Goal: Task Accomplishment & Management: Manage account settings

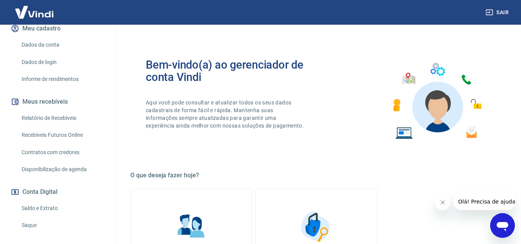
scroll to position [123, 0]
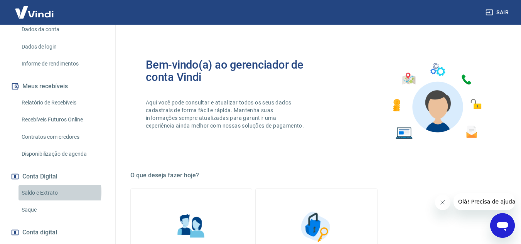
click at [51, 192] on link "Saldo e Extrato" at bounding box center [61, 193] width 87 height 16
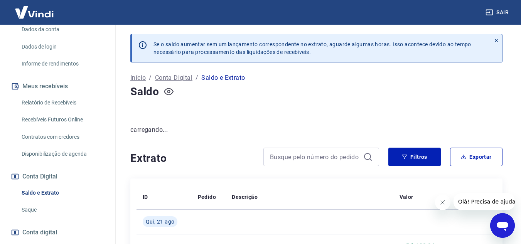
click at [170, 97] on button "button" at bounding box center [168, 92] width 12 height 12
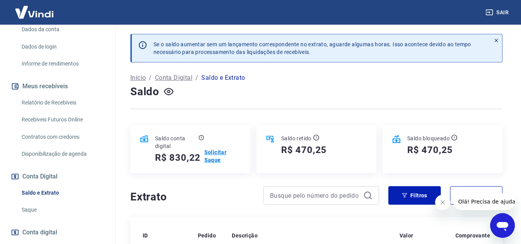
click at [223, 153] on p "Solicitar Saque" at bounding box center [222, 155] width 37 height 15
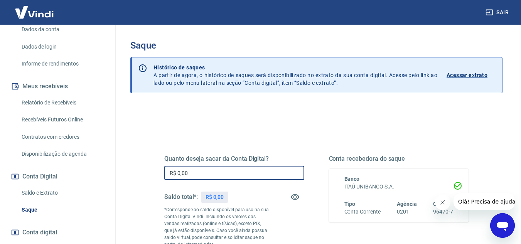
click at [213, 171] on input "R$ 0,00" at bounding box center [234, 173] width 140 height 14
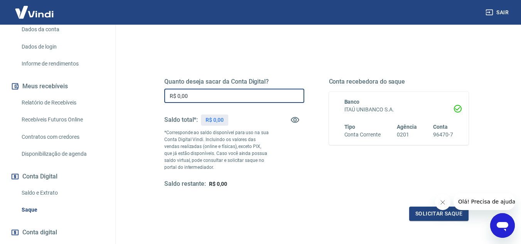
scroll to position [92, 0]
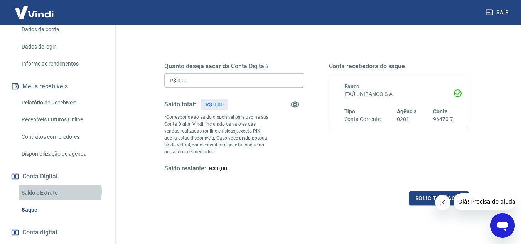
click at [55, 191] on link "Saldo e Extrato" at bounding box center [61, 193] width 87 height 16
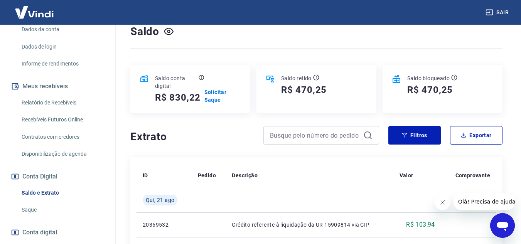
scroll to position [62, 0]
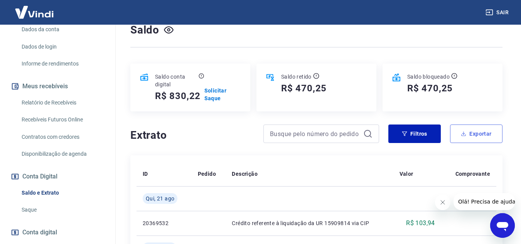
click at [472, 131] on button "Exportar" at bounding box center [476, 133] width 52 height 18
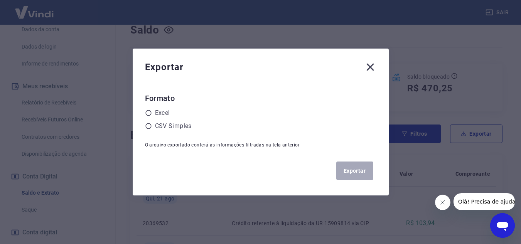
click at [371, 68] on icon at bounding box center [369, 67] width 7 height 7
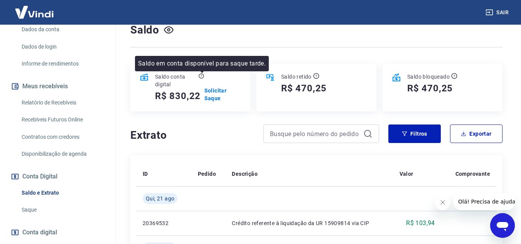
click at [200, 76] on icon at bounding box center [200, 76] width 5 height 6
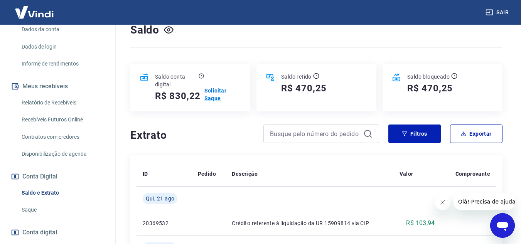
click at [215, 94] on p "Solicitar Saque" at bounding box center [222, 94] width 37 height 15
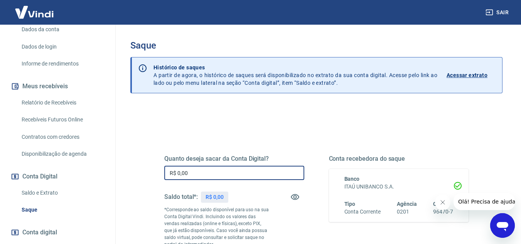
click at [211, 171] on input "R$ 0,00" at bounding box center [234, 173] width 140 height 14
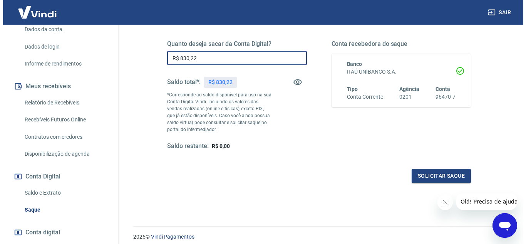
scroll to position [123, 0]
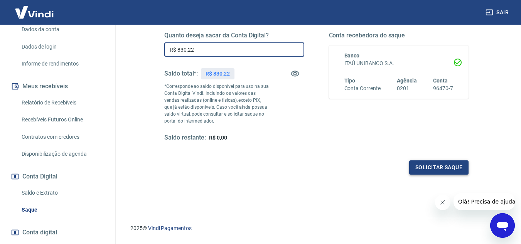
type input "R$ 830,22"
click at [440, 170] on button "Solicitar saque" at bounding box center [438, 167] width 59 height 14
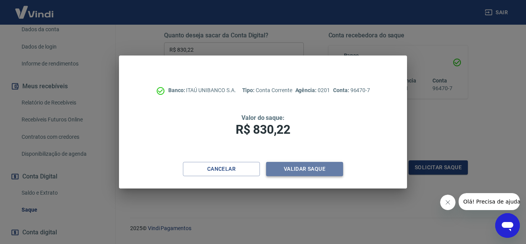
click at [318, 164] on button "Validar saque" at bounding box center [304, 169] width 77 height 14
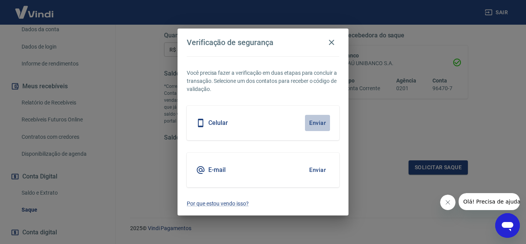
click at [315, 123] on button "Enviar" at bounding box center [317, 123] width 25 height 16
click at [313, 122] on button "Enviar" at bounding box center [317, 123] width 25 height 16
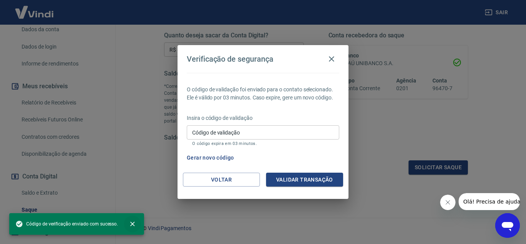
click at [132, 222] on icon "close" at bounding box center [133, 224] width 8 height 8
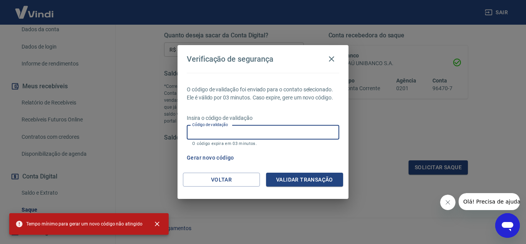
click at [208, 127] on div "Código de validação Código de validação O código expira em 03 minutos." at bounding box center [263, 135] width 153 height 21
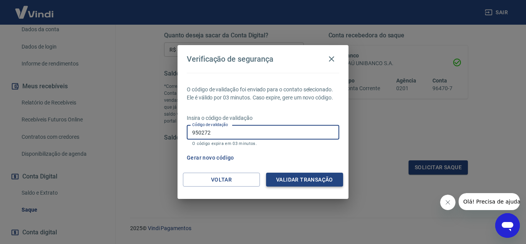
type input "950272"
click at [291, 181] on button "Validar transação" at bounding box center [304, 180] width 77 height 14
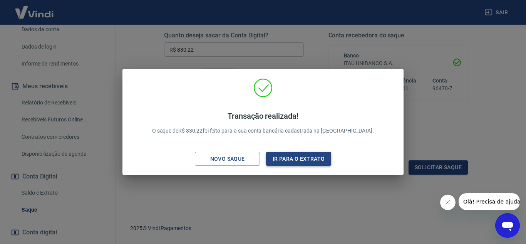
click at [289, 160] on button "Ir para o extrato" at bounding box center [298, 159] width 65 height 14
